Goal: Check status: Check status

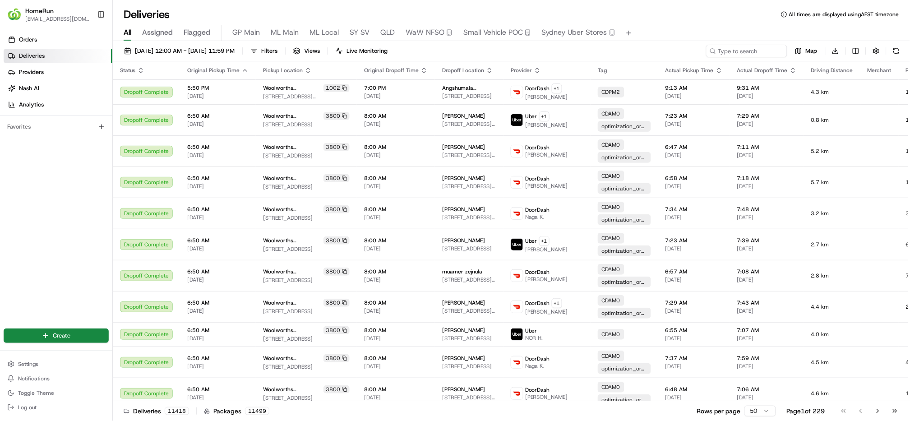
click at [66, 15] on span "[EMAIL_ADDRESS][DOMAIN_NAME]" at bounding box center [57, 18] width 64 height 7
click at [101, 14] on button "Toggle Sidebar" at bounding box center [100, 14] width 15 height 15
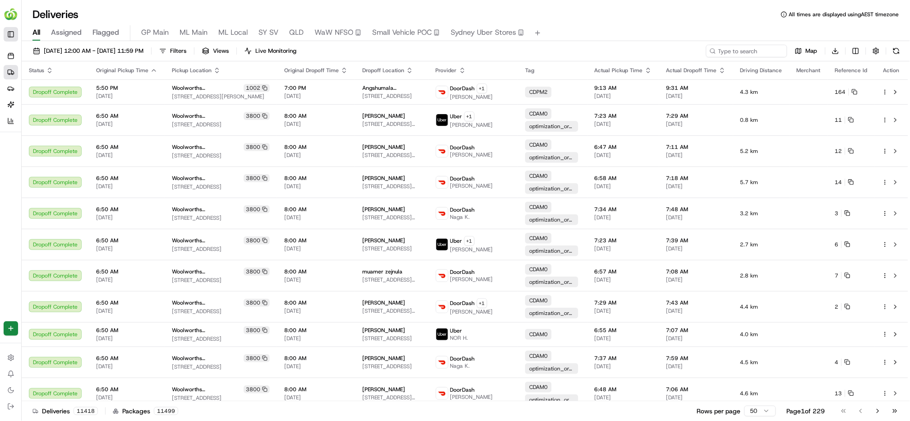
click at [12, 35] on button "Toggle Sidebar" at bounding box center [11, 34] width 14 height 14
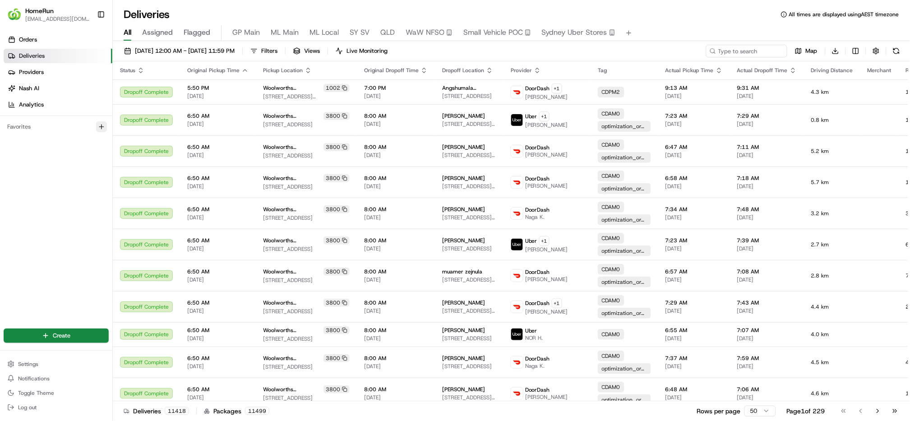
click at [101, 126] on icon "button" at bounding box center [101, 126] width 7 height 7
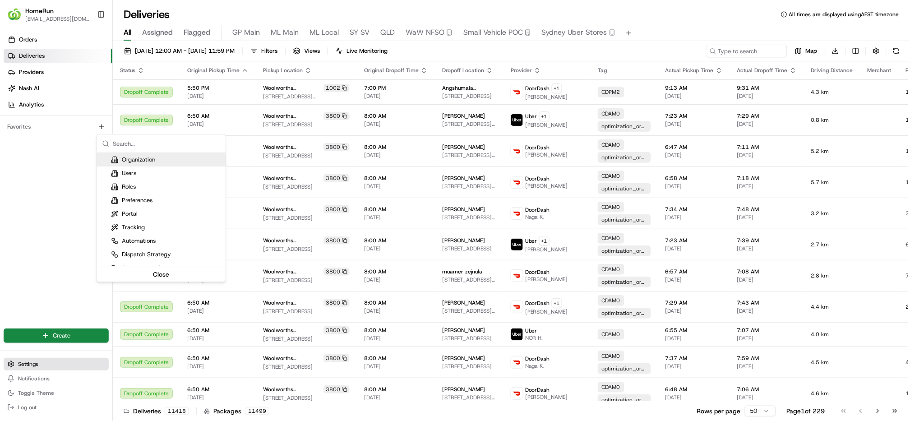
click at [27, 366] on html "HomeRun [EMAIL_ADDRESS][DOMAIN_NAME] Toggle Sidebar Orders Deliveries Providers…" at bounding box center [455, 210] width 910 height 421
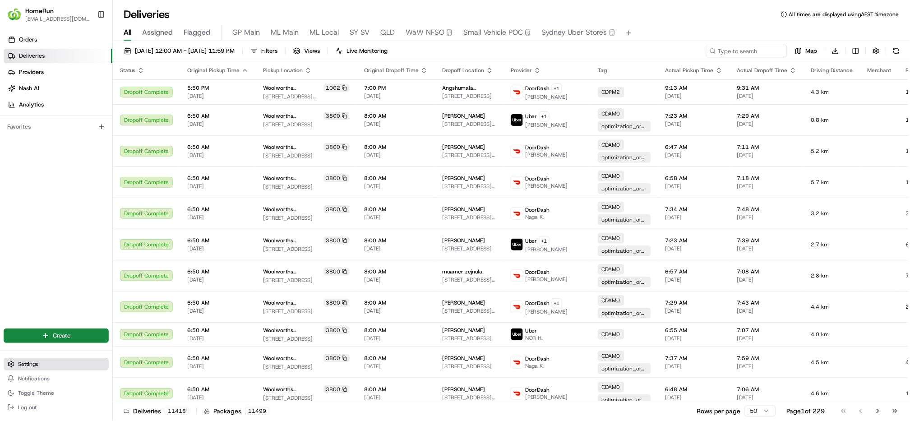
click at [30, 365] on span "Settings" at bounding box center [28, 363] width 20 height 7
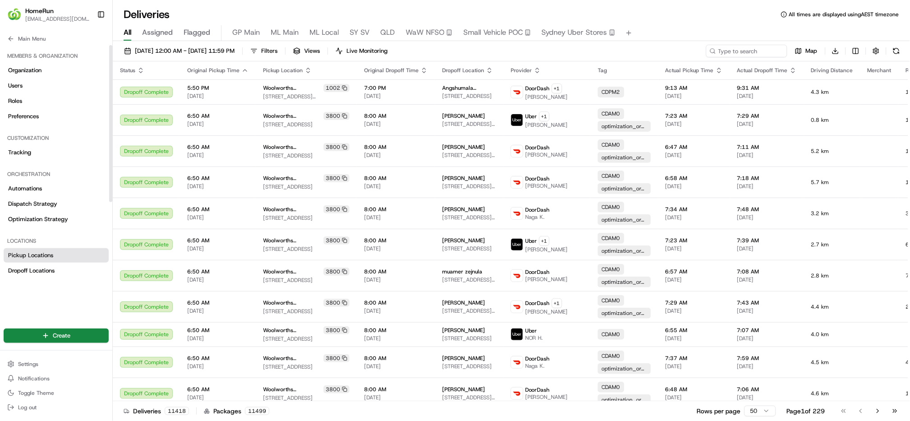
click at [43, 255] on span "Pickup Locations" at bounding box center [30, 255] width 45 height 8
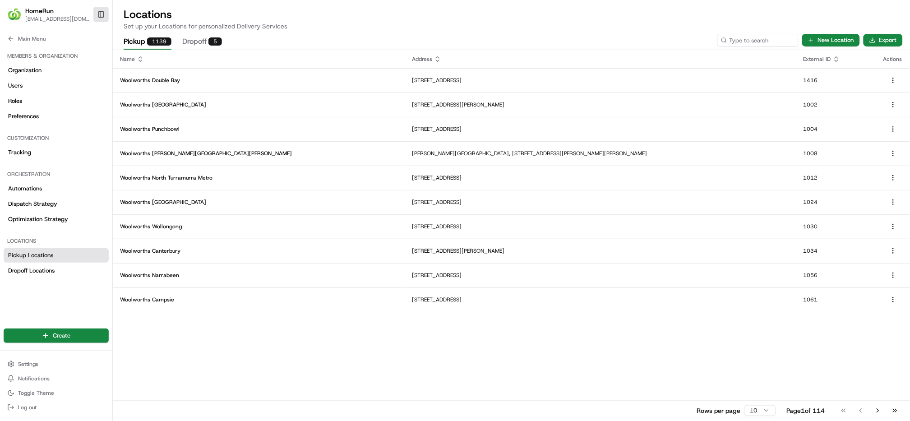
click at [99, 14] on button "Toggle Sidebar" at bounding box center [100, 14] width 15 height 15
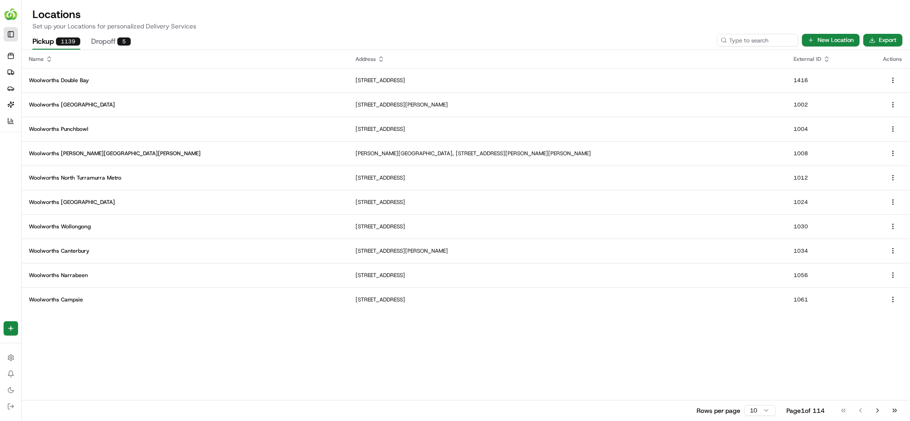
click at [11, 35] on button "Toggle Sidebar" at bounding box center [11, 34] width 14 height 14
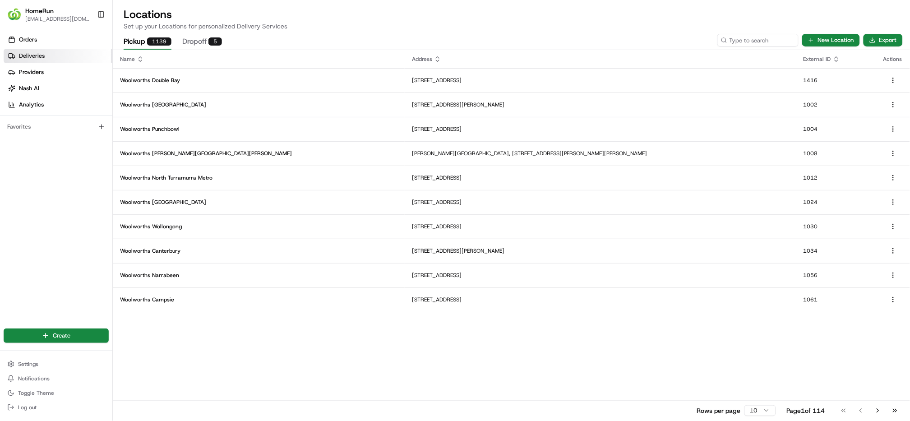
click at [20, 55] on span "Deliveries" at bounding box center [32, 56] width 26 height 8
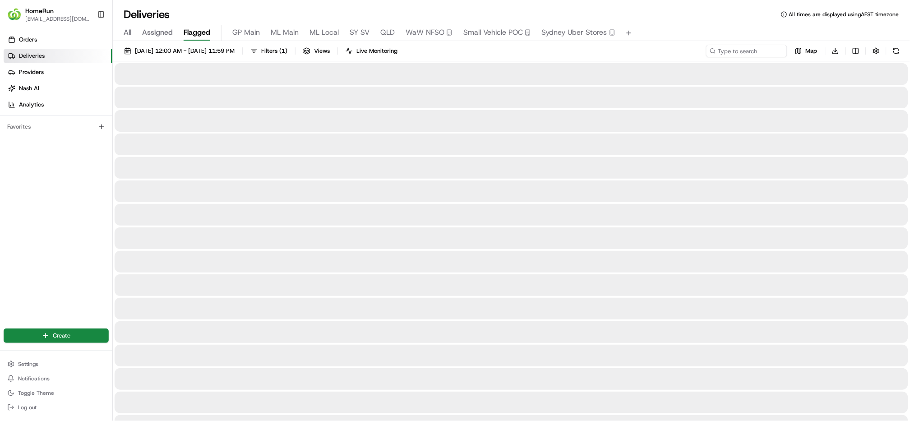
click at [186, 32] on span "Flagged" at bounding box center [197, 32] width 27 height 11
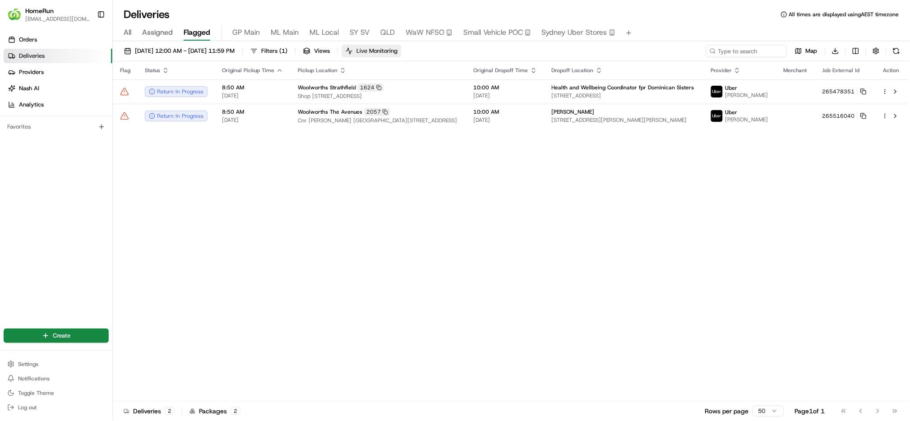
click at [397, 54] on span "Live Monitoring" at bounding box center [376, 51] width 41 height 8
